Goal: Navigation & Orientation: Find specific page/section

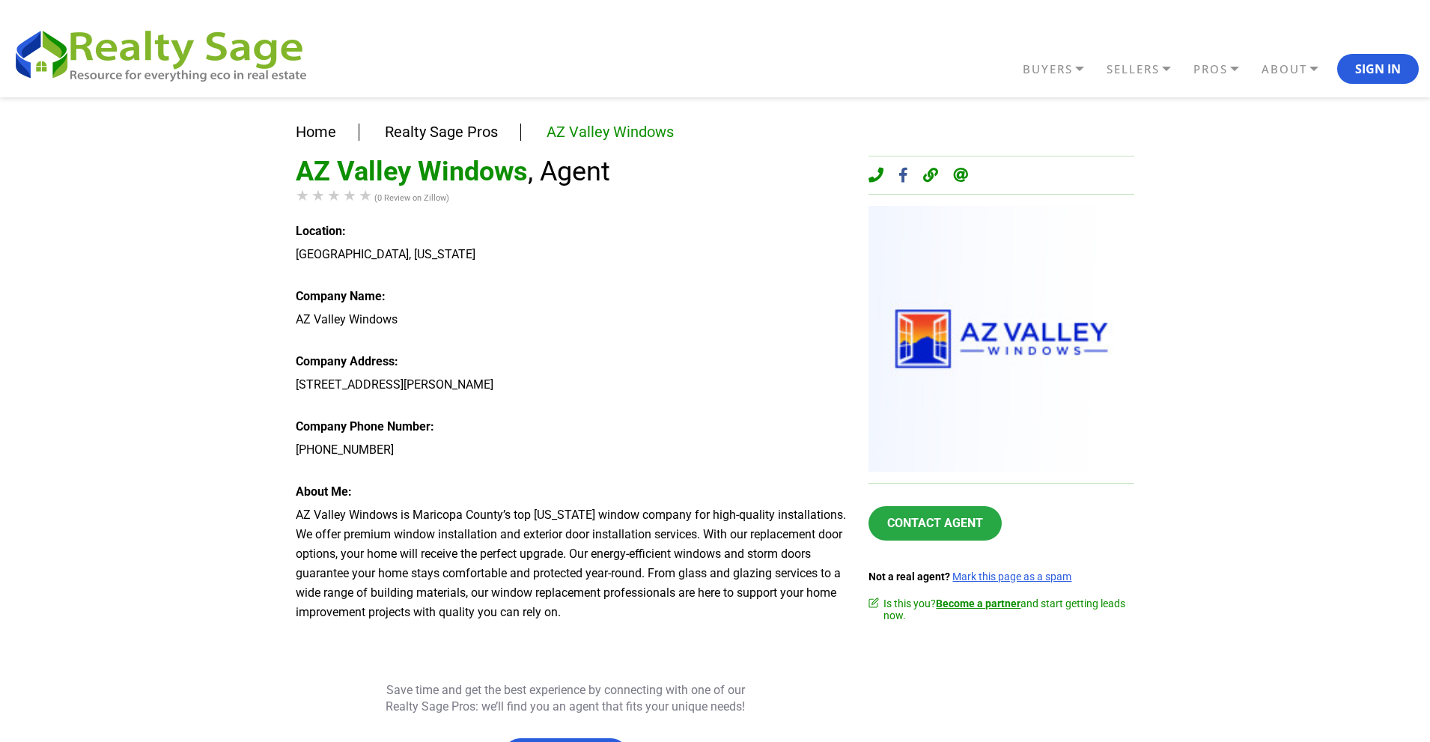
click at [0, 348] on div "Home Realty Sage Pros AZ Valley Windows AZ Valley Windows , Agent (0 Review on …" at bounding box center [715, 468] width 1430 height 743
click at [0, 314] on div "Home Realty Sage Pros AZ Valley Windows AZ Valley Windows , Agent (0 Review on …" at bounding box center [715, 468] width 1430 height 743
click at [0, 288] on div "Home Realty Sage Pros AZ Valley Windows AZ Valley Windows , Agent (0 Review on …" at bounding box center [715, 468] width 1430 height 743
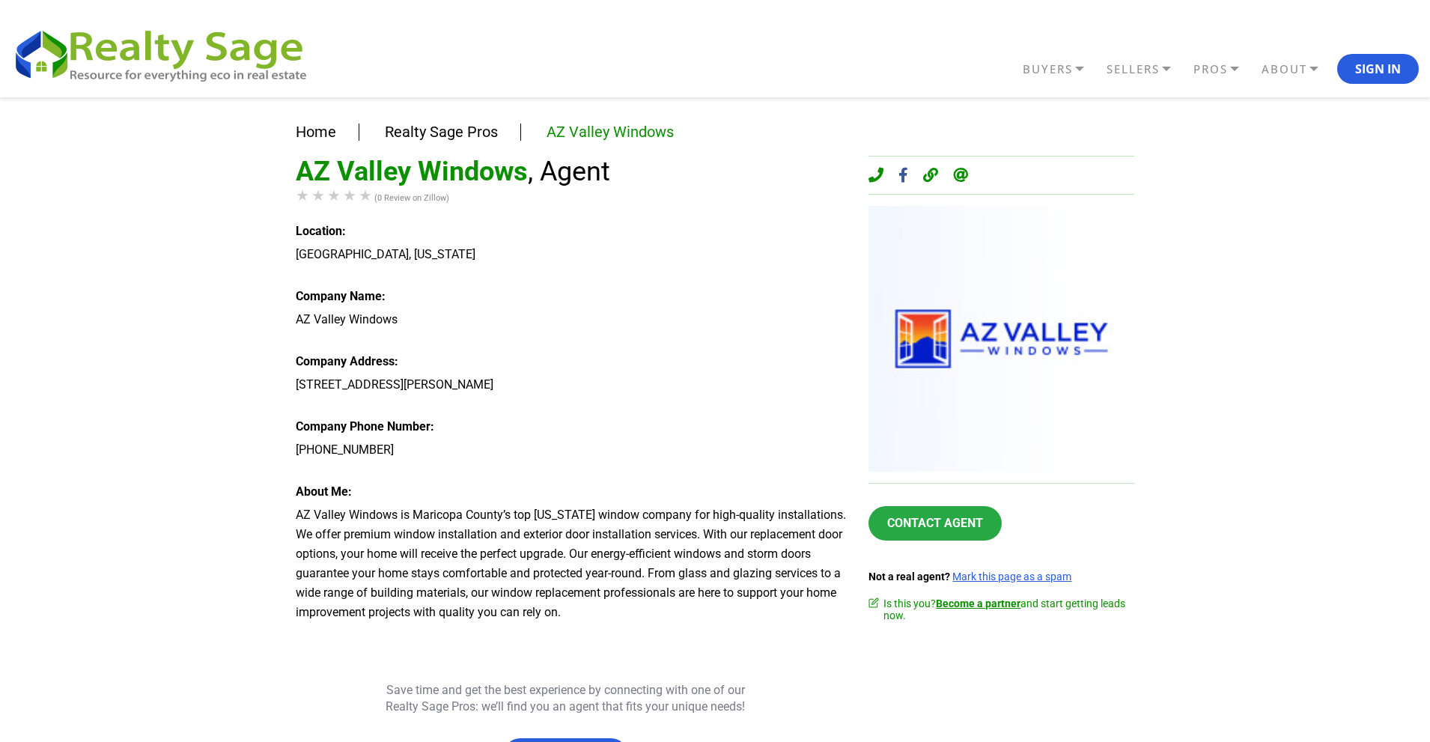
click at [0, 288] on div "Home Realty Sage Pros AZ Valley Windows AZ Valley Windows , Agent (0 Review on …" at bounding box center [715, 468] width 1430 height 743
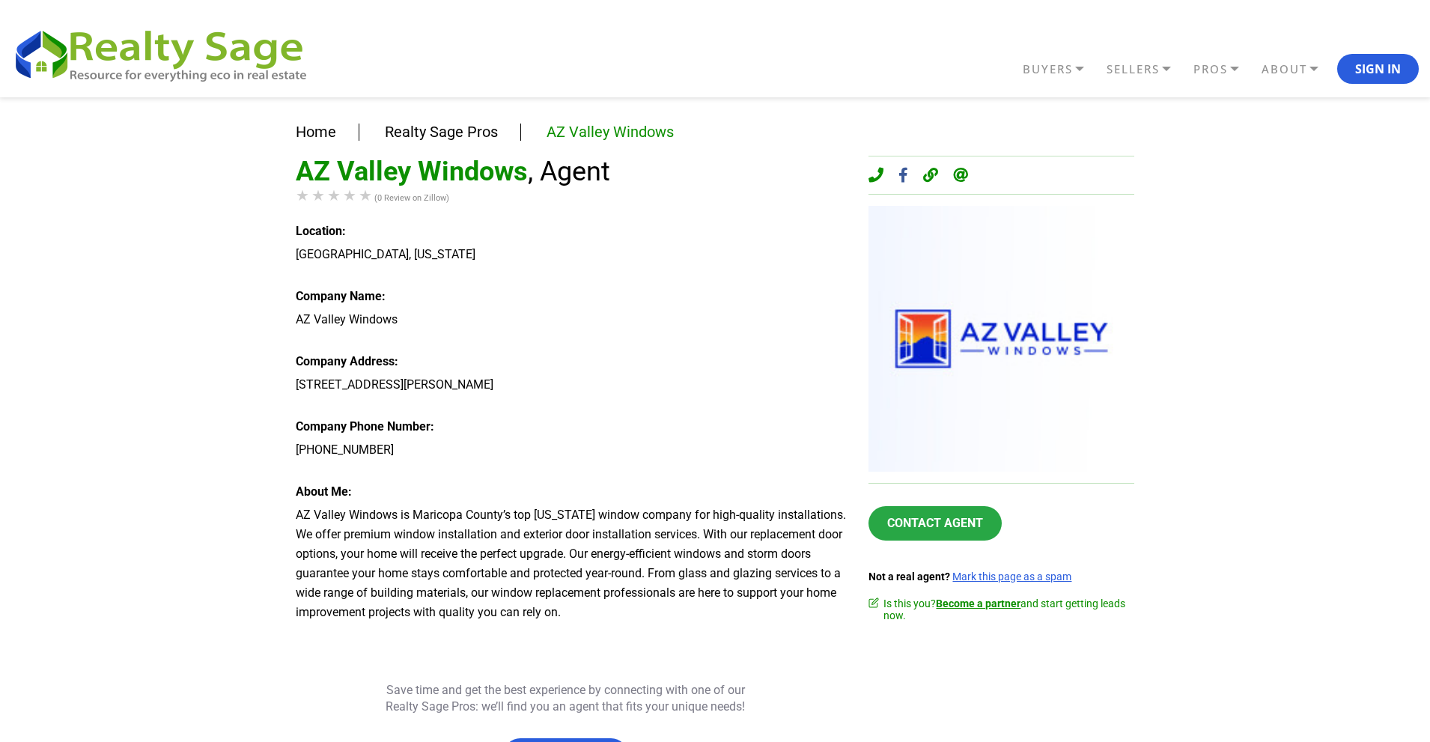
click at [0, 288] on div "Home Realty Sage Pros AZ Valley Windows AZ Valley Windows , Agent (0 Review on …" at bounding box center [715, 468] width 1430 height 743
